Goal: Find specific page/section: Find specific page/section

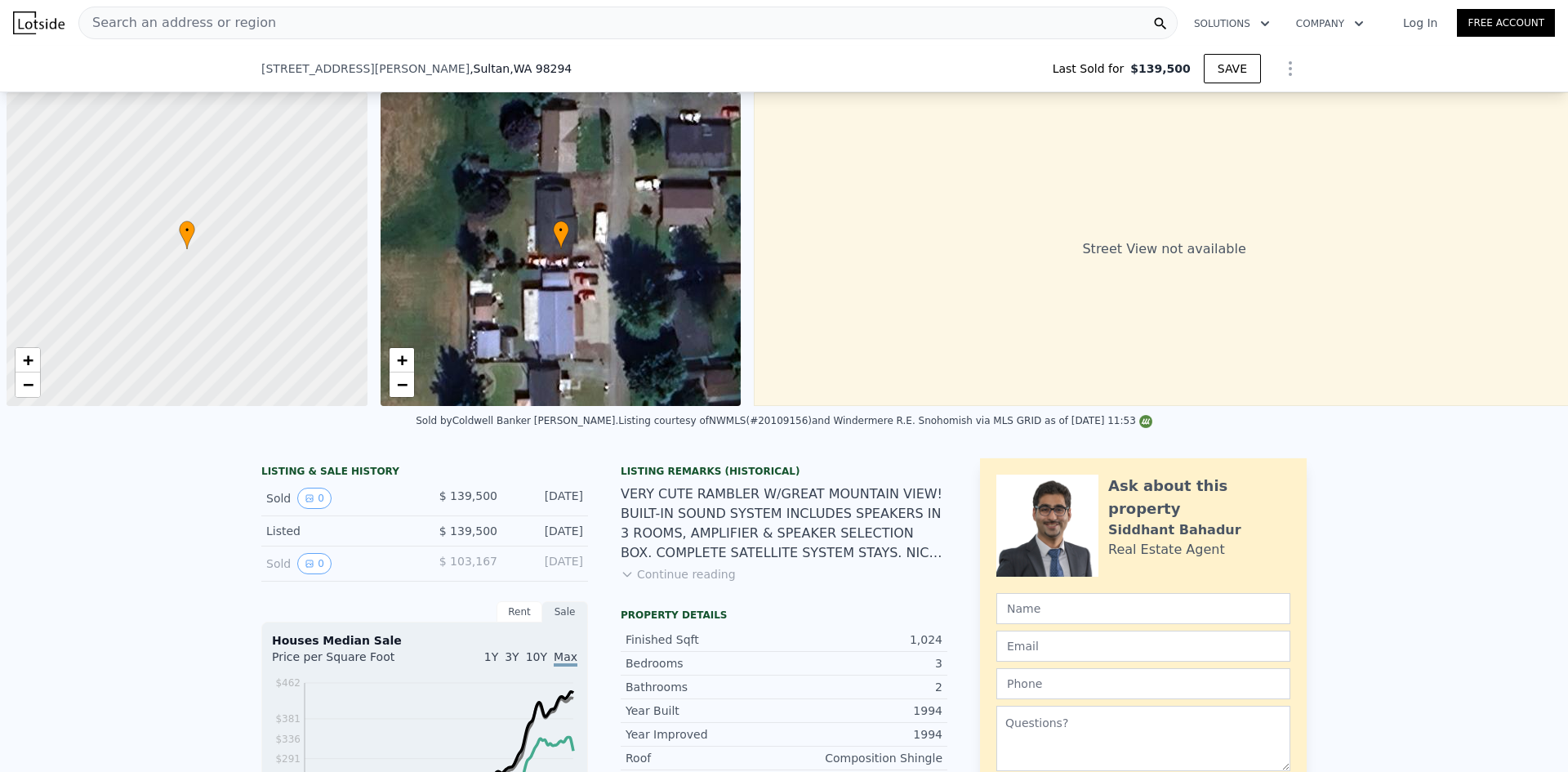
scroll to position [0, 7]
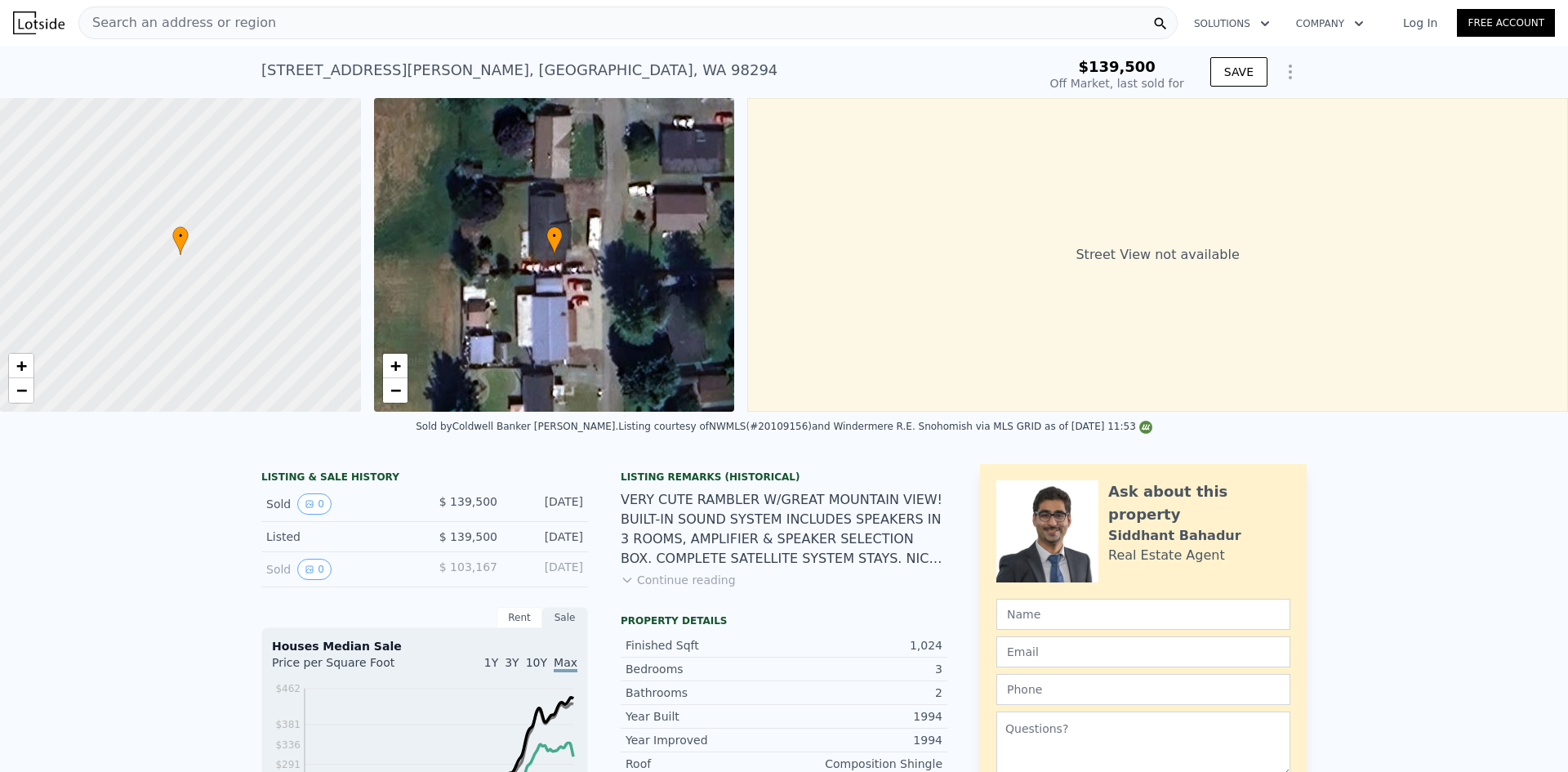
click at [549, 26] on div "Search an address or region" at bounding box center [628, 23] width 1099 height 33
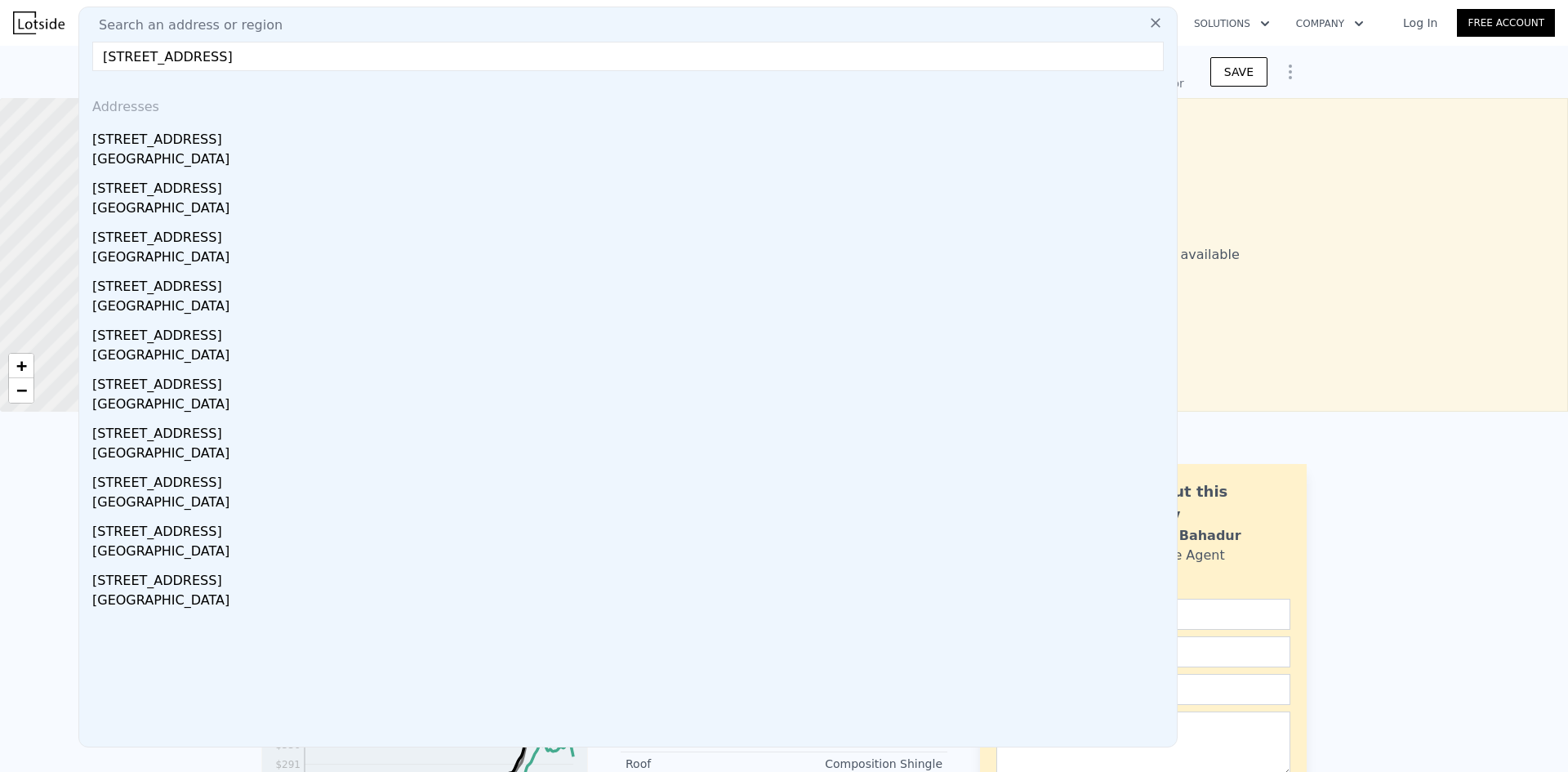
click at [470, 51] on input "[STREET_ADDRESS]" at bounding box center [628, 56] width 1071 height 29
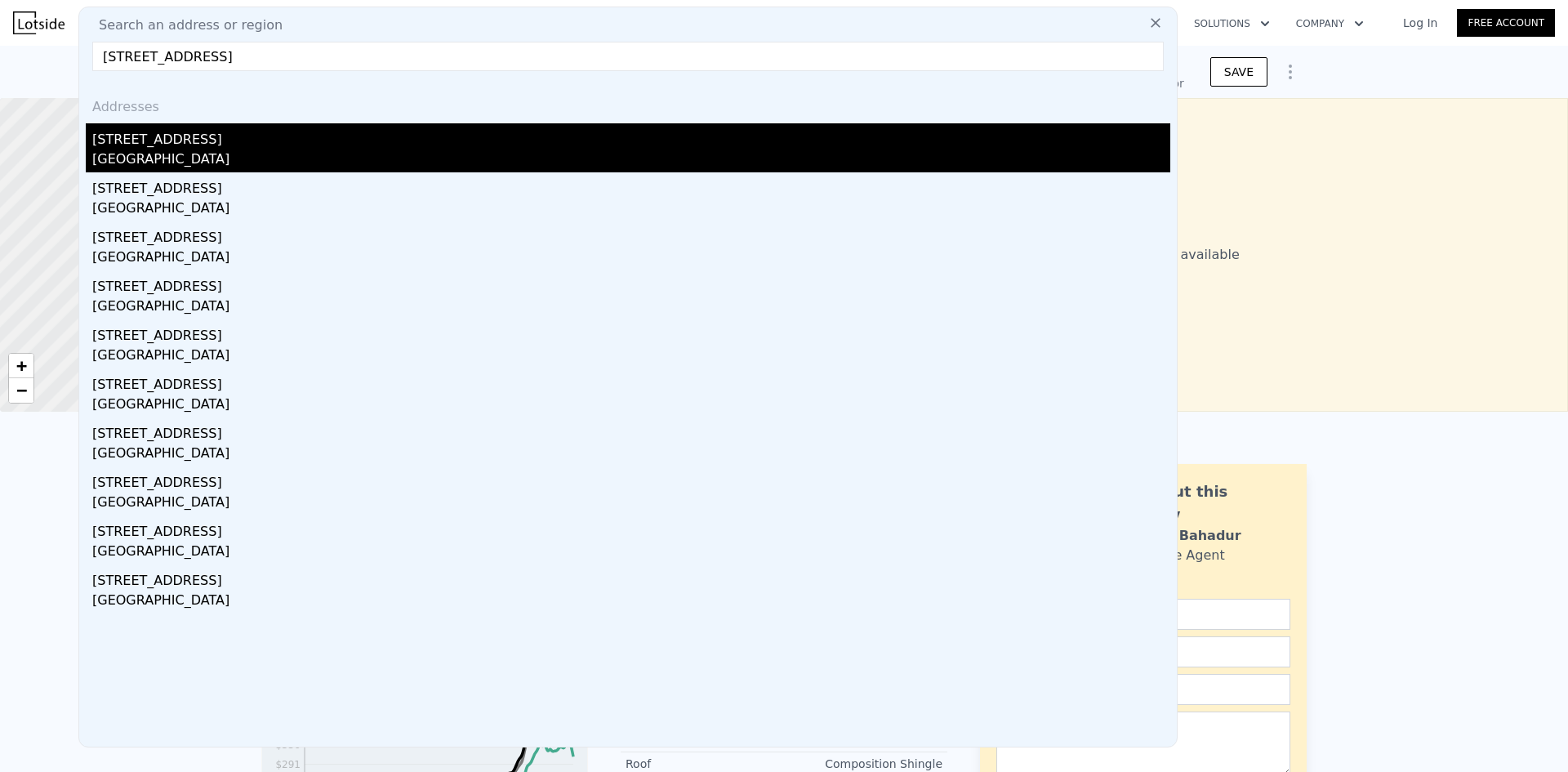
type input "[STREET_ADDRESS]"
click at [426, 166] on div "[GEOGRAPHIC_DATA]" at bounding box center [632, 161] width 1078 height 23
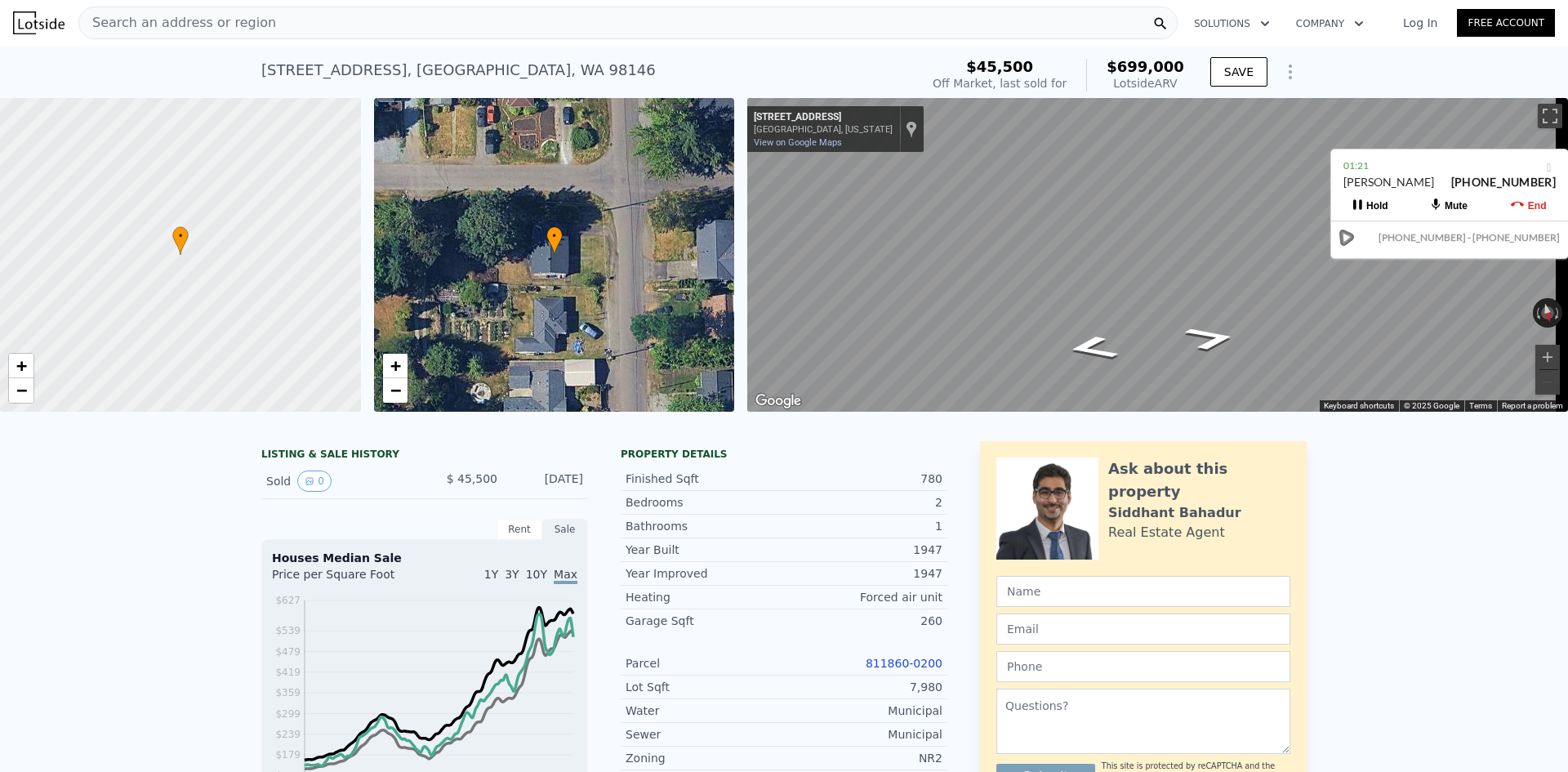
click at [557, 51] on div "[STREET_ADDRESS] Sold [DATE] for $45,500 (~ARV $699k ) $45,500 Off Market, last…" at bounding box center [783, 71] width 1045 height 52
click at [1512, 202] on icon at bounding box center [1518, 204] width 13 height 13
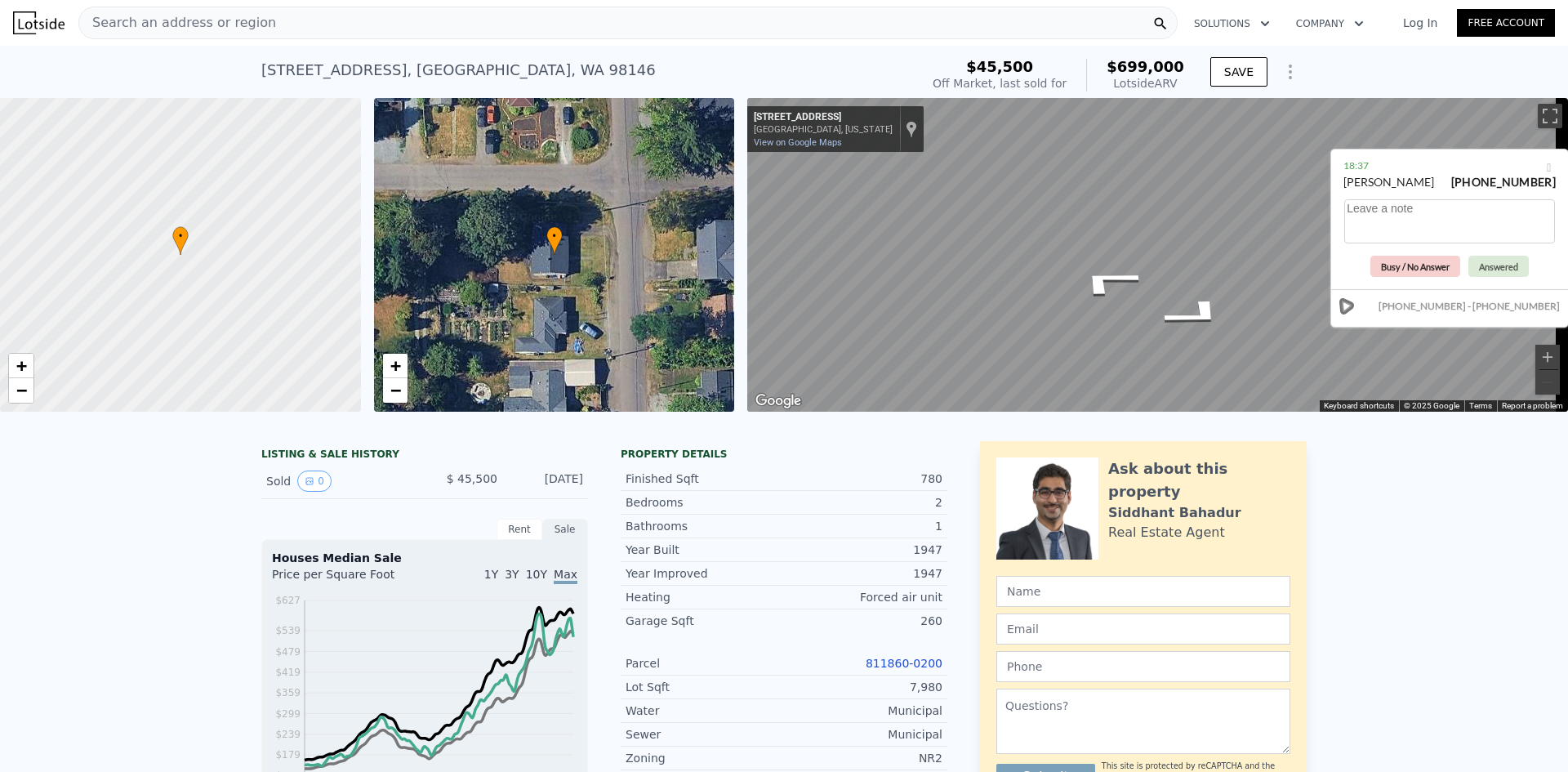
click at [1403, 258] on button "Busy / No Answer" at bounding box center [1415, 266] width 90 height 21
